Goal: Information Seeking & Learning: Understand process/instructions

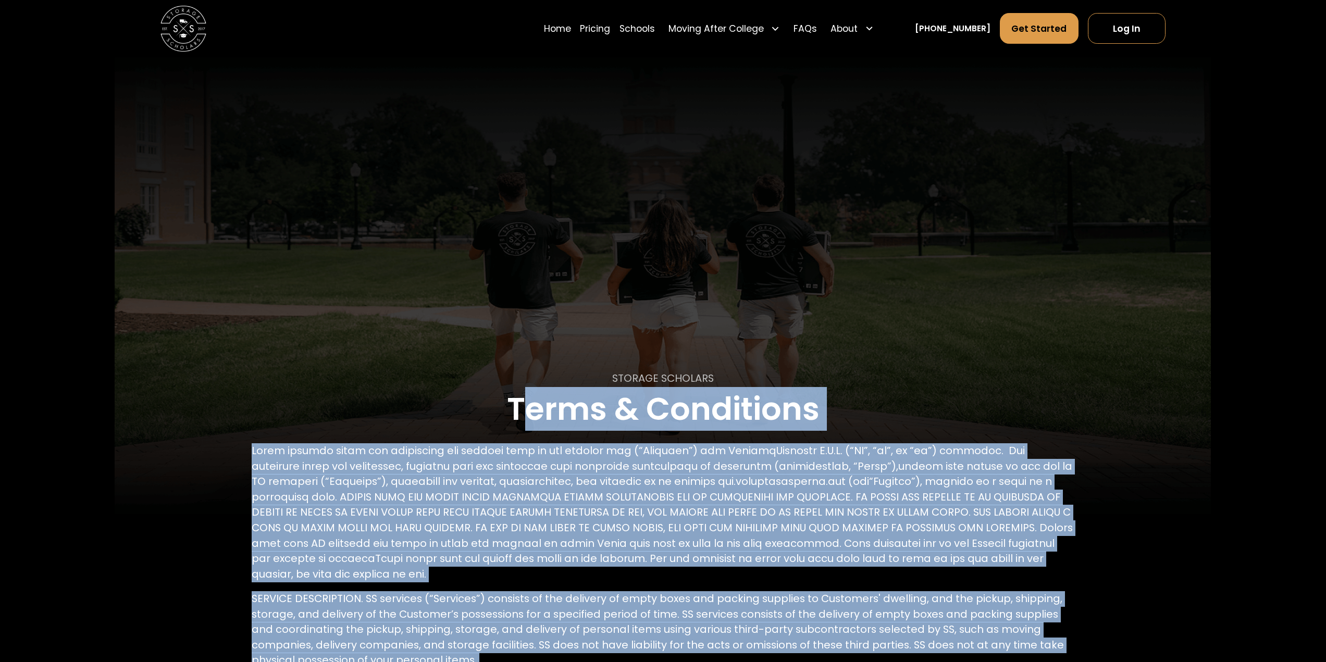
drag, startPoint x: 736, startPoint y: 349, endPoint x: 533, endPoint y: 329, distance: 203.6
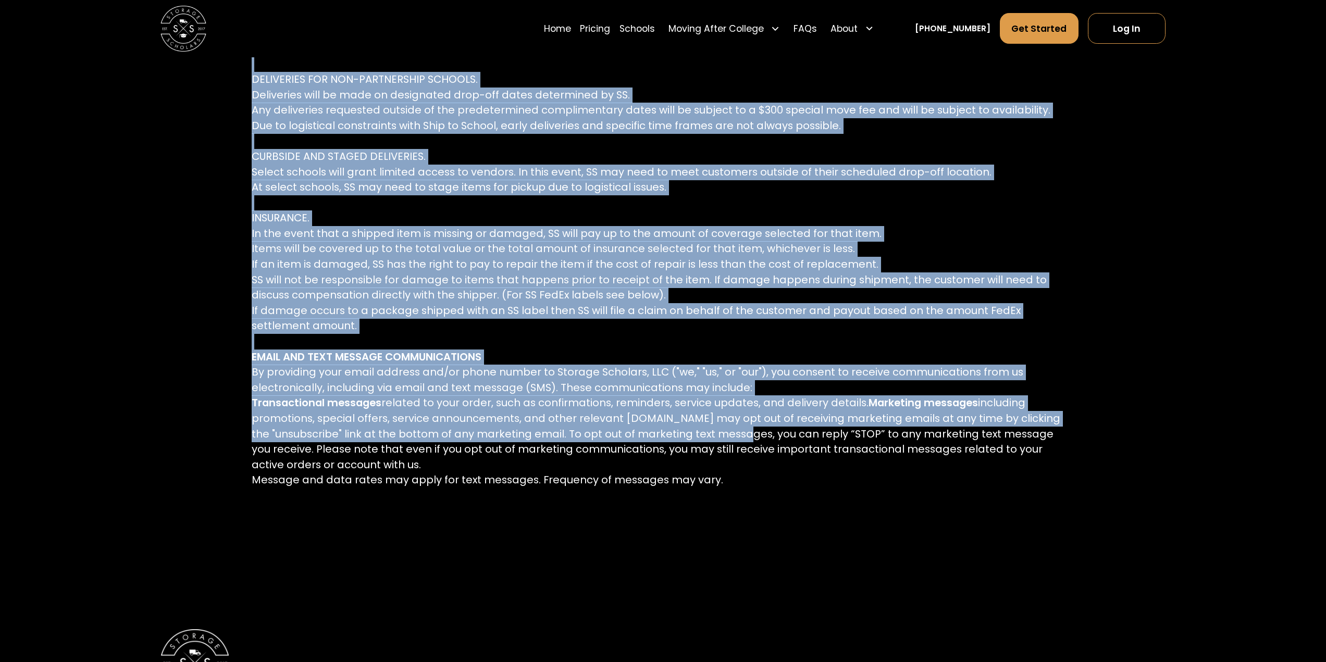
scroll to position [3657, 0]
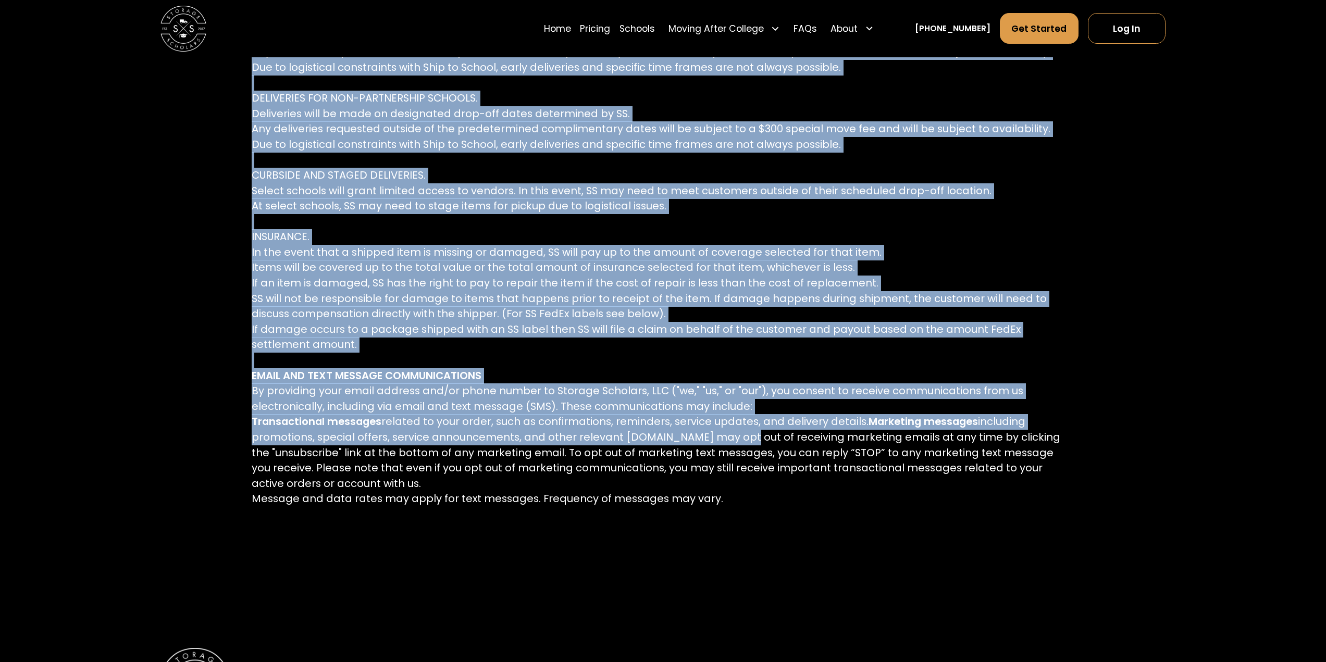
drag, startPoint x: 604, startPoint y: 370, endPoint x: 729, endPoint y: 368, distance: 125.6
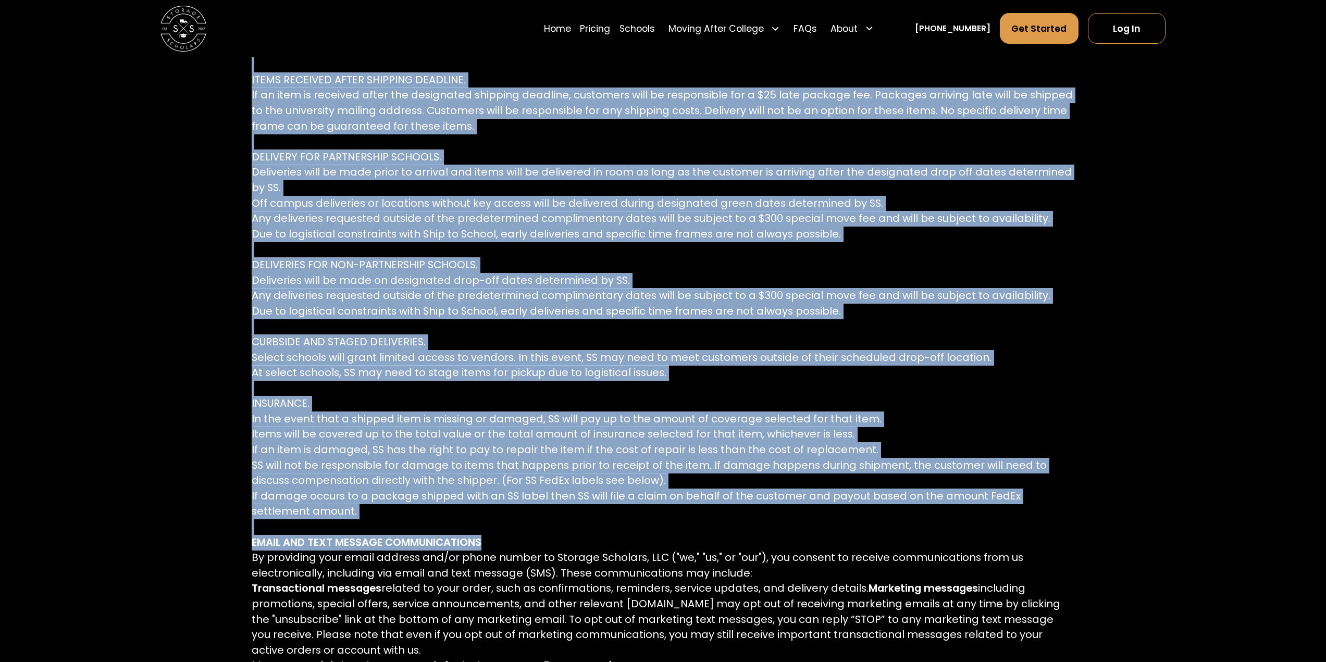
scroll to position [3699, 0]
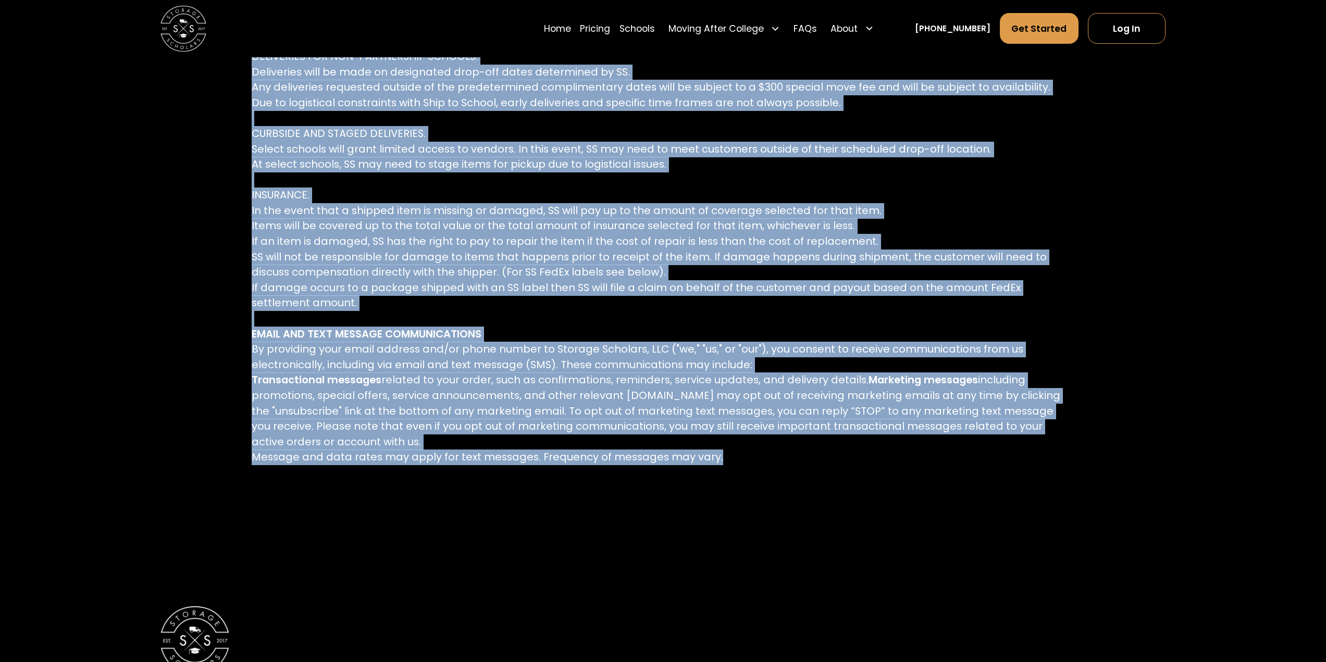
drag, startPoint x: 606, startPoint y: 374, endPoint x: 730, endPoint y: 382, distance: 124.2
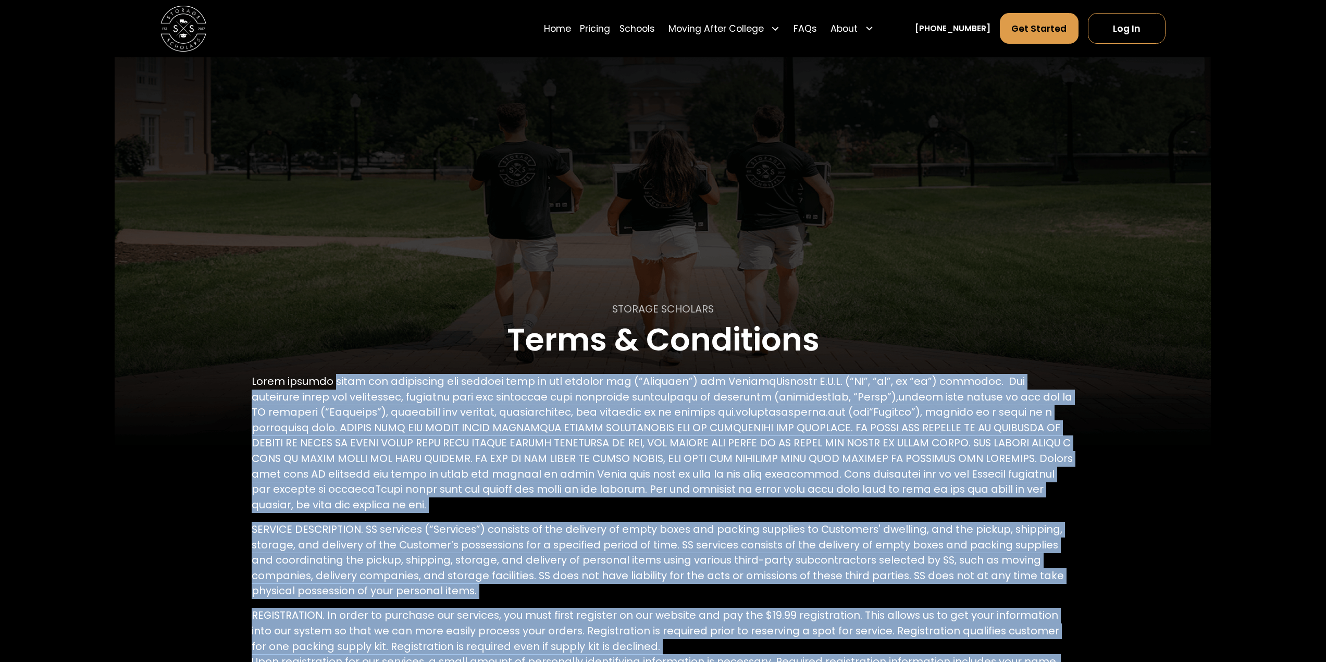
scroll to position [0, 0]
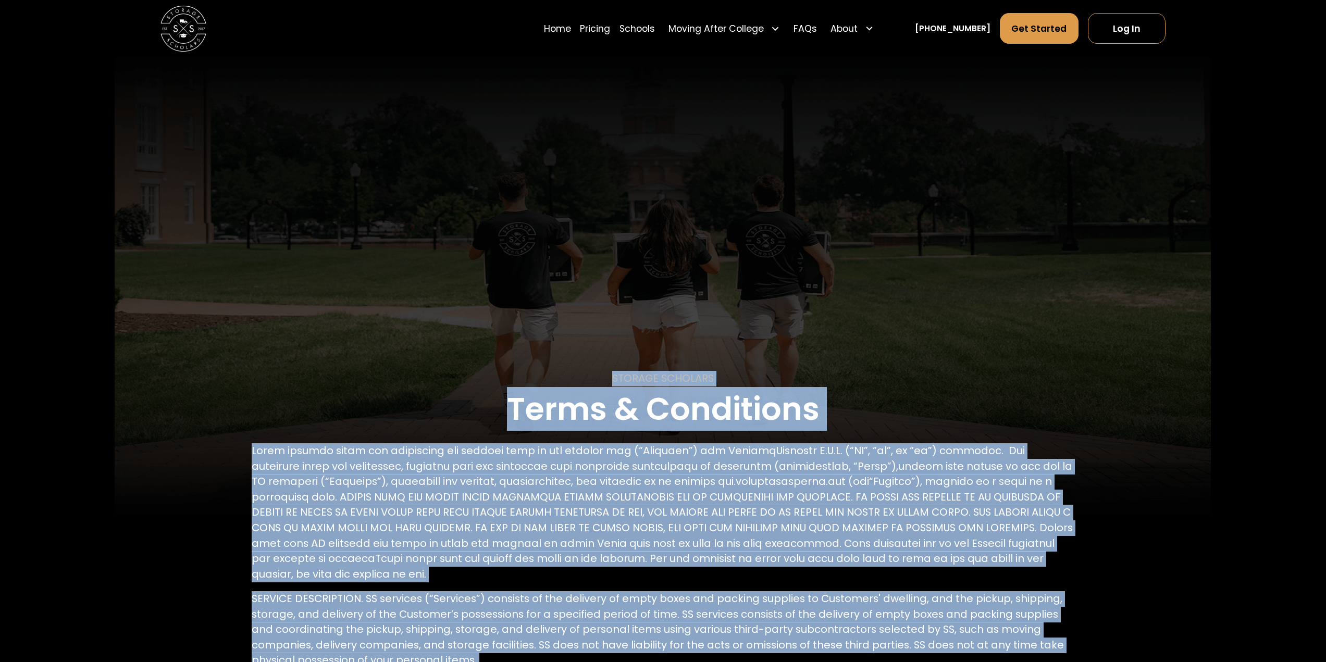
drag, startPoint x: 714, startPoint y: 528, endPoint x: 596, endPoint y: 365, distance: 201.8
click at [747, 524] on p at bounding box center [663, 512] width 822 height 139
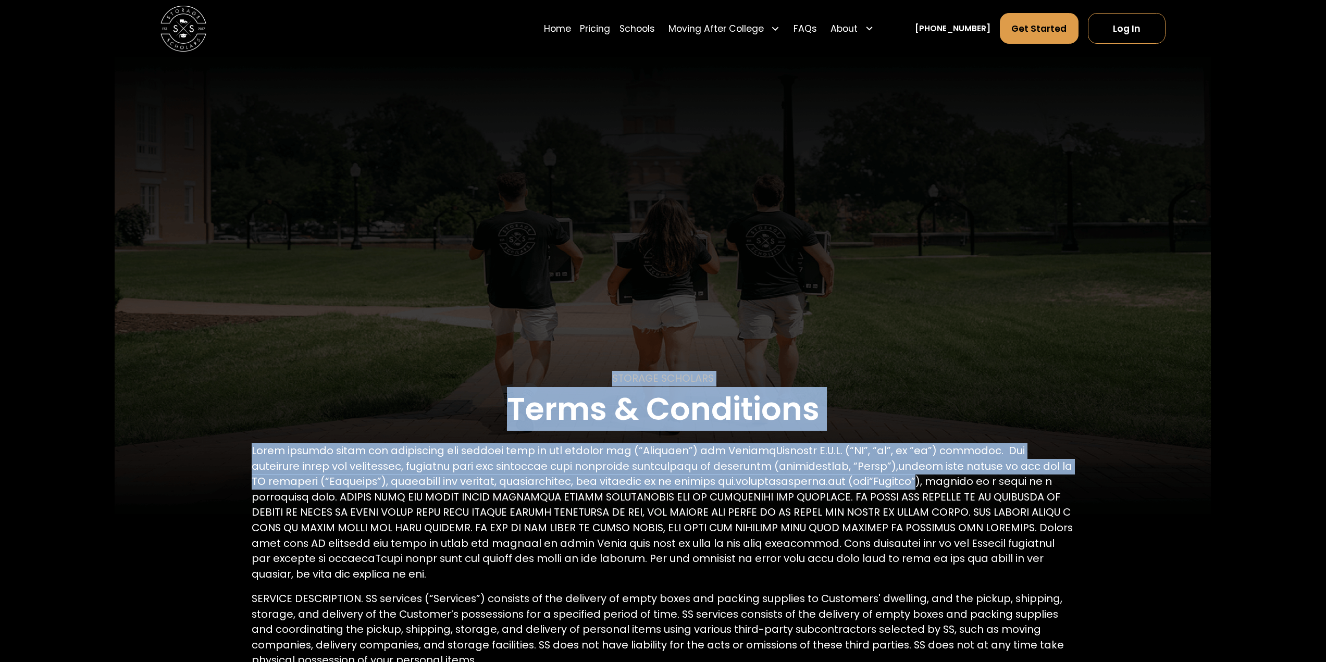
drag, startPoint x: 602, startPoint y: 370, endPoint x: 852, endPoint y: 482, distance: 274.5
click at [852, 482] on p at bounding box center [663, 512] width 822 height 139
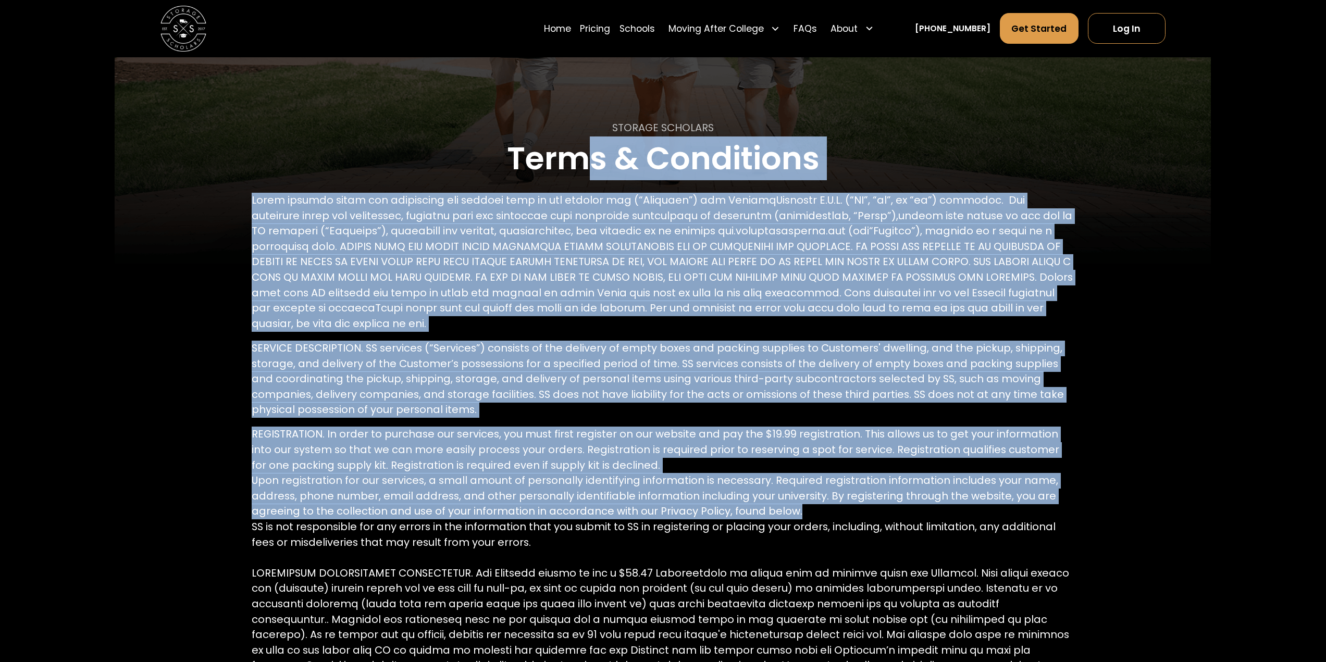
drag, startPoint x: 581, startPoint y: 381, endPoint x: 837, endPoint y: 449, distance: 264.6
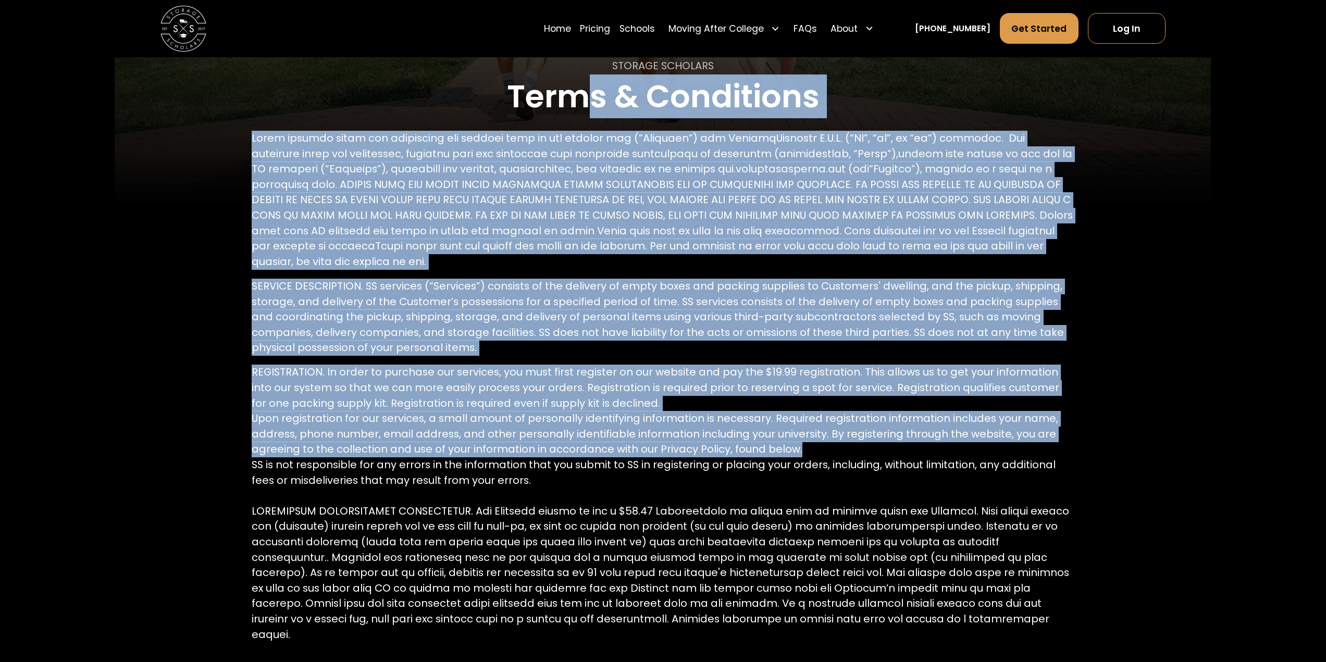
click at [701, 296] on p "SERVICE DESCRIPTION. SS services (“Services”) consists of the delivery of empty…" at bounding box center [663, 317] width 822 height 77
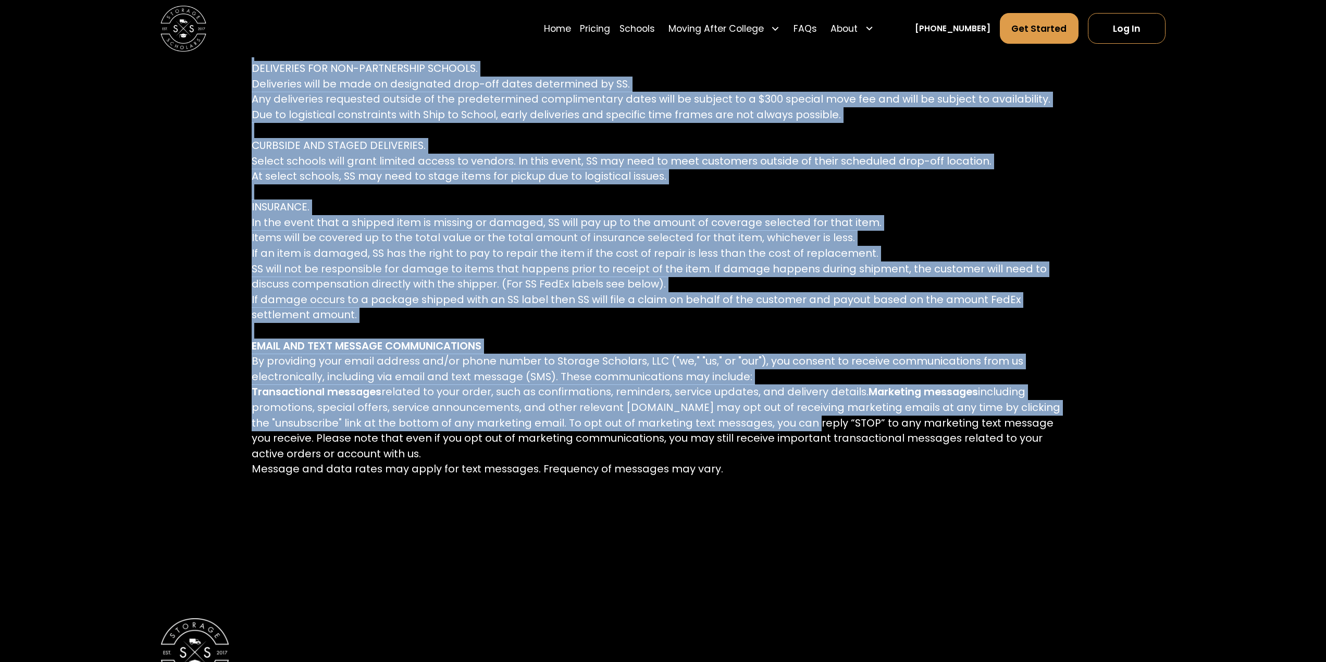
scroll to position [3657, 0]
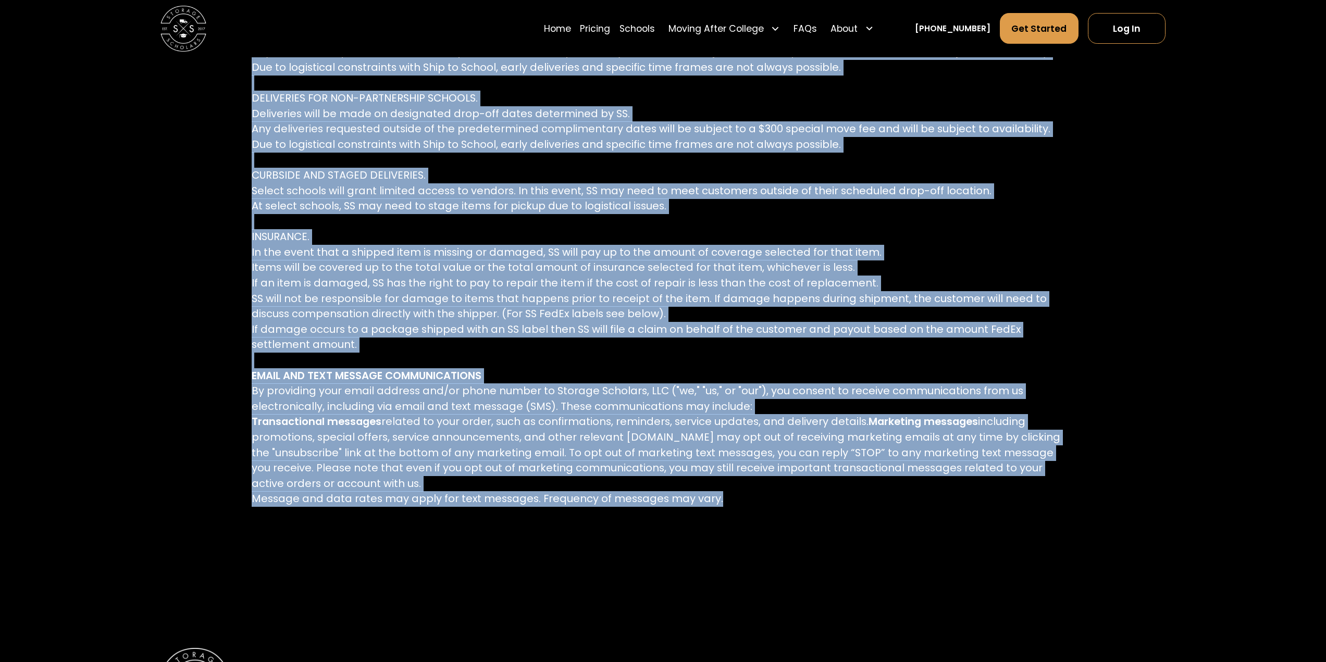
drag, startPoint x: 599, startPoint y: 60, endPoint x: 740, endPoint y: 431, distance: 396.9
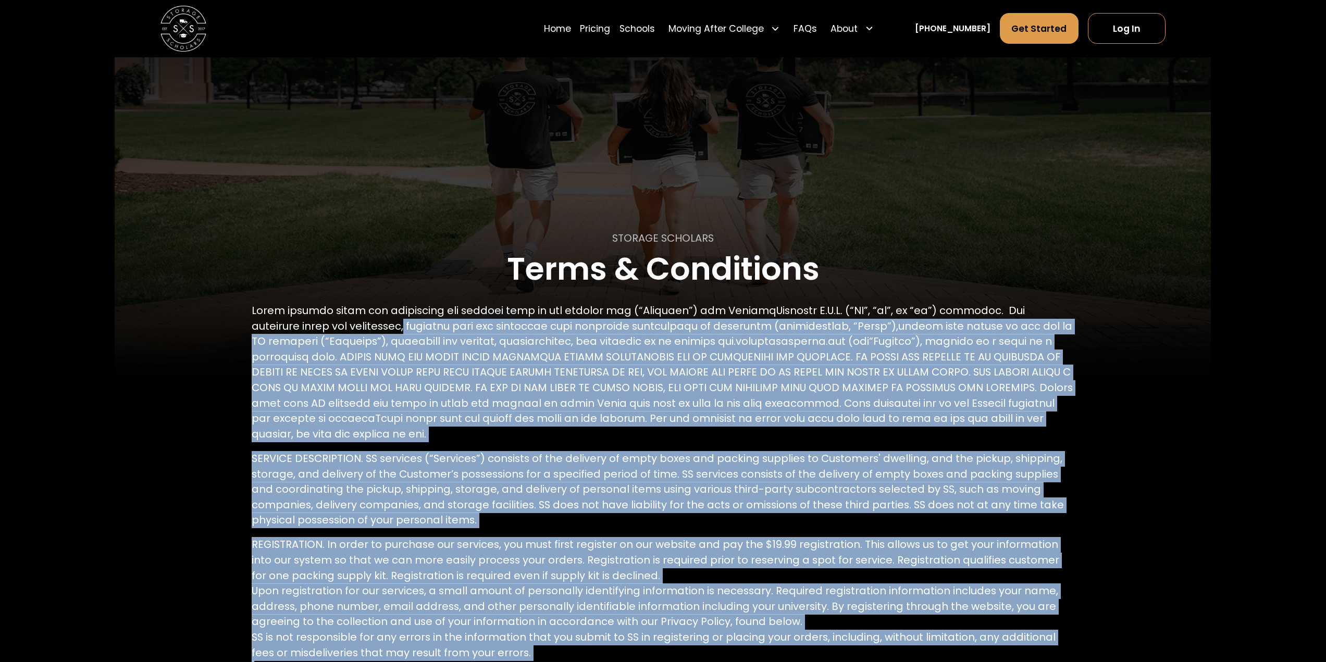
scroll to position [0, 0]
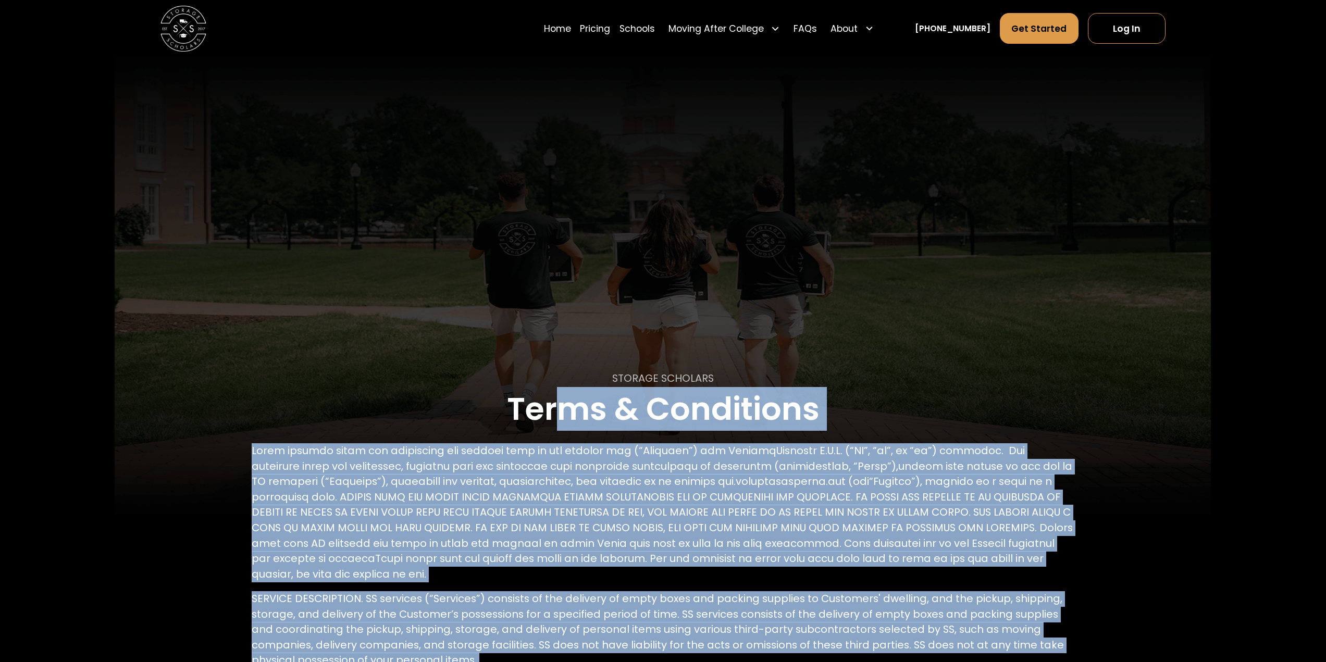
drag, startPoint x: 725, startPoint y: 426, endPoint x: 573, endPoint y: 339, distance: 175.0
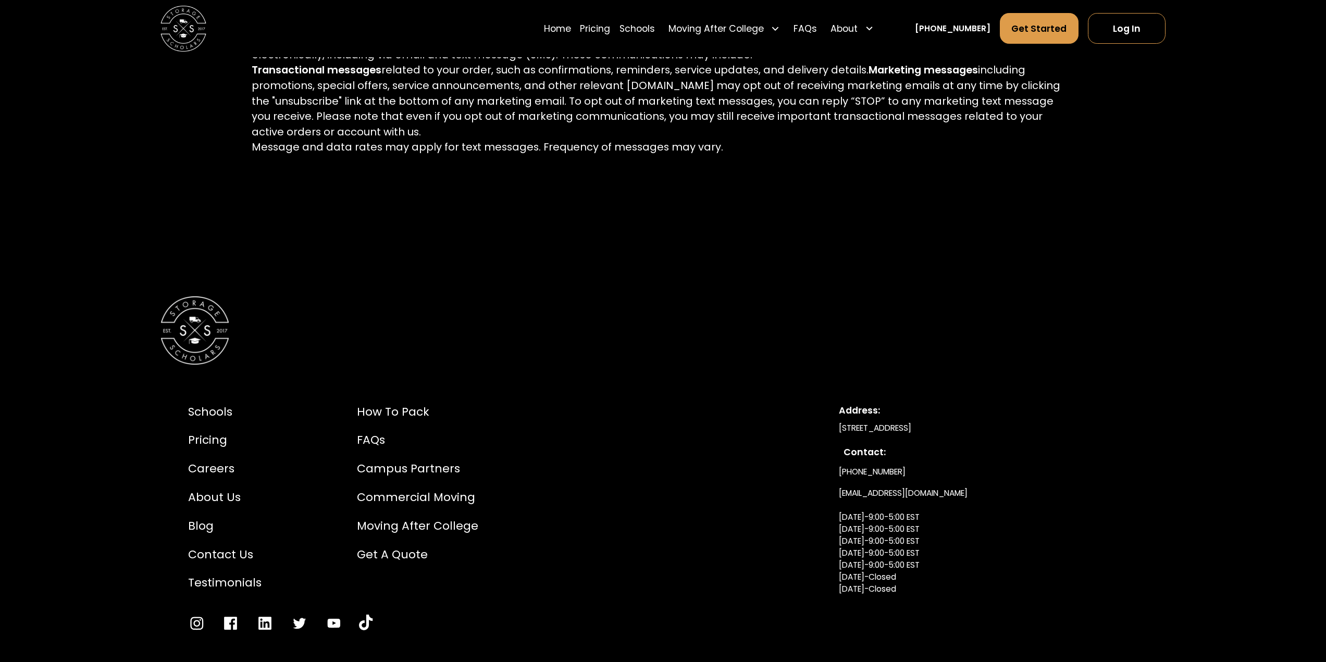
scroll to position [4022, 0]
